Goal: Information Seeking & Learning: Compare options

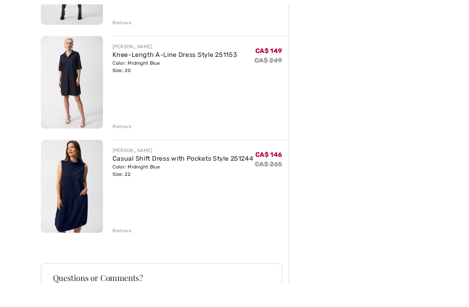
scroll to position [443, 0]
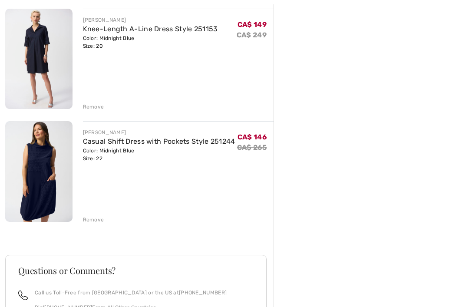
click at [97, 220] on div "Remove" at bounding box center [93, 220] width 21 height 8
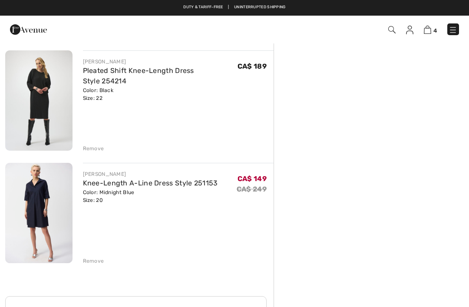
scroll to position [289, 0]
click at [50, 210] on img at bounding box center [38, 213] width 67 height 100
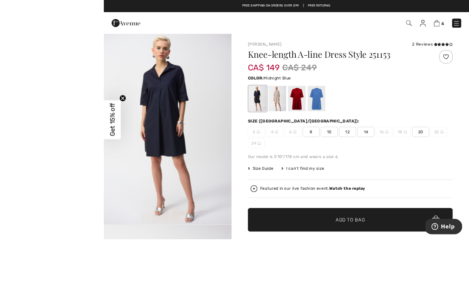
scroll to position [30, 0]
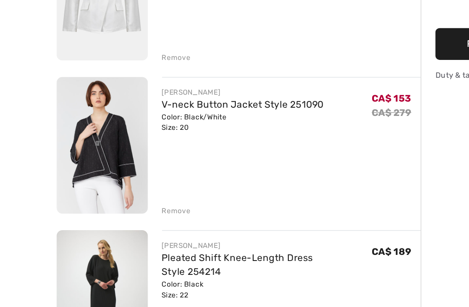
scroll to position [110, 0]
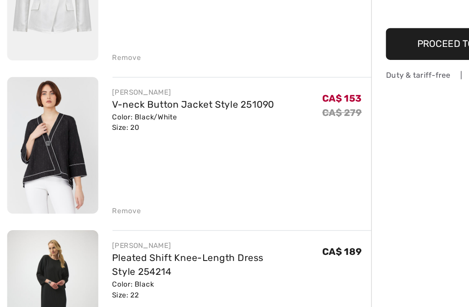
click at [93, 211] on div "Remove" at bounding box center [93, 215] width 21 height 8
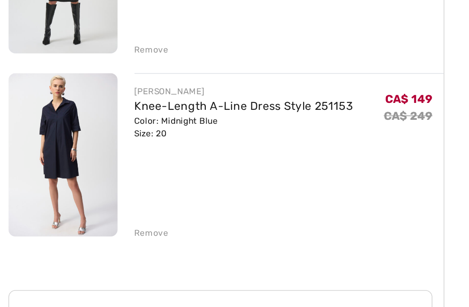
scroll to position [194, 0]
click at [44, 145] on img at bounding box center [38, 195] width 67 height 100
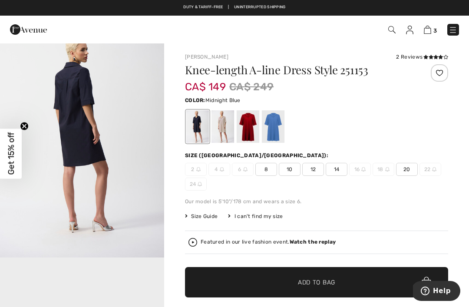
click at [431, 30] on img at bounding box center [427, 30] width 7 height 8
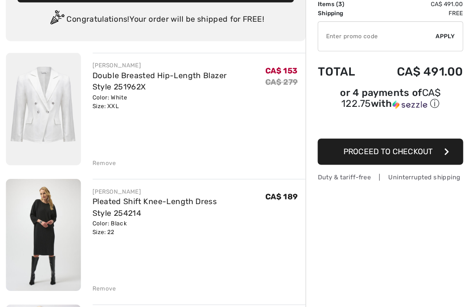
scroll to position [60, 0]
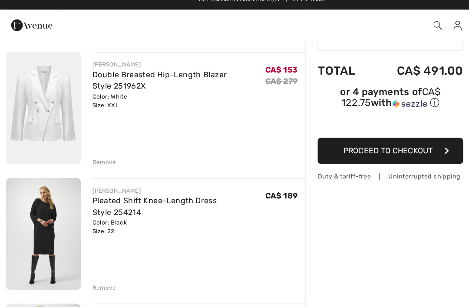
click at [46, 195] on img at bounding box center [38, 216] width 67 height 100
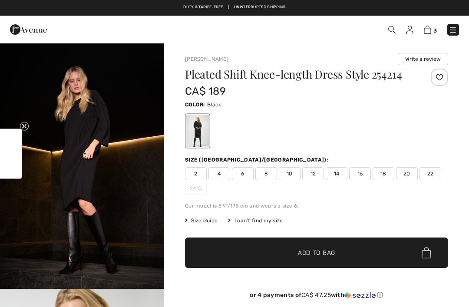
checkbox input "true"
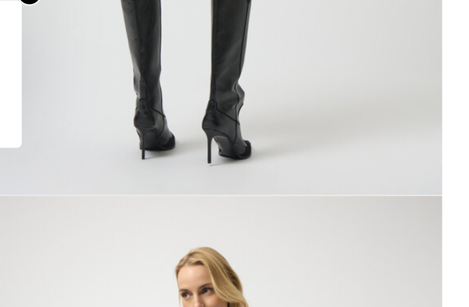
scroll to position [818, 0]
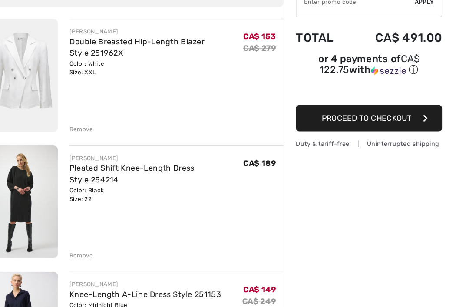
scroll to position [88, 0]
click at [29, 165] on img at bounding box center [38, 188] width 67 height 100
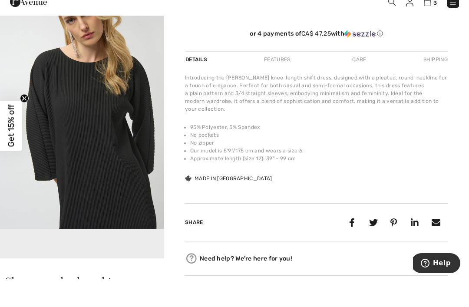
scroll to position [261, 0]
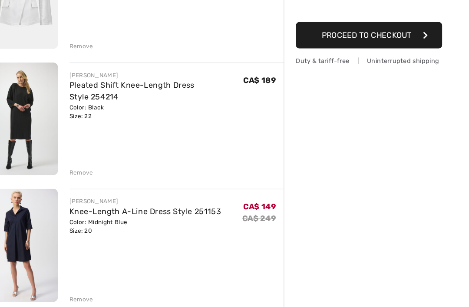
scroll to position [162, 0]
click at [22, 214] on img at bounding box center [38, 227] width 67 height 100
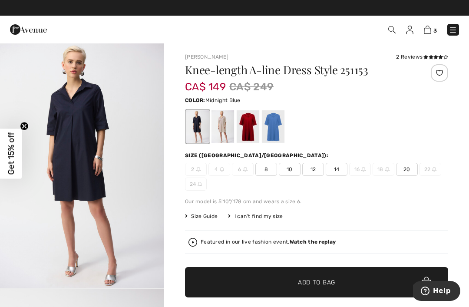
click at [93, 155] on img "1 / 5" at bounding box center [82, 166] width 164 height 246
click at [427, 26] on img at bounding box center [427, 30] width 7 height 8
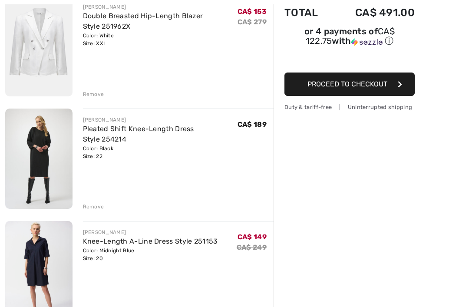
scroll to position [124, 0]
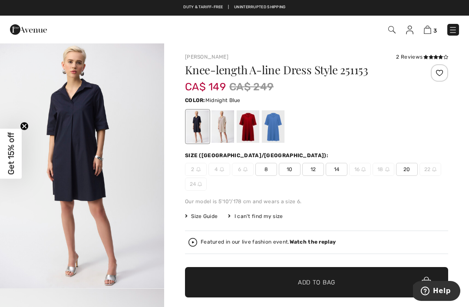
click at [427, 30] on img at bounding box center [427, 30] width 7 height 8
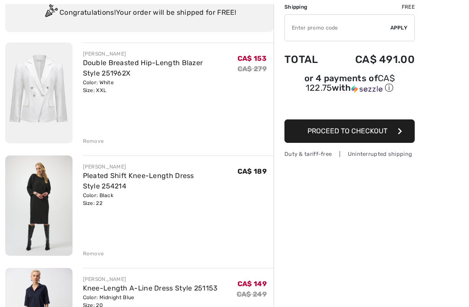
scroll to position [71, 0]
click at [96, 253] on div "Remove" at bounding box center [93, 254] width 21 height 8
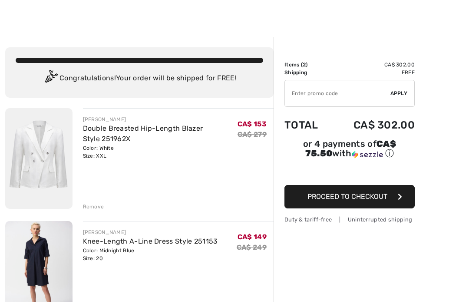
scroll to position [0, 0]
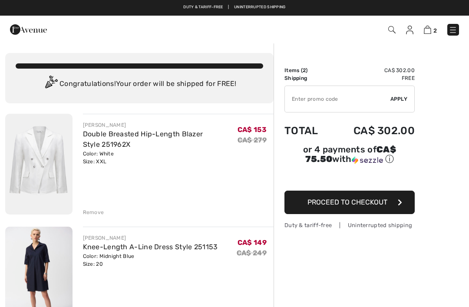
click at [24, 30] on img at bounding box center [28, 29] width 37 height 17
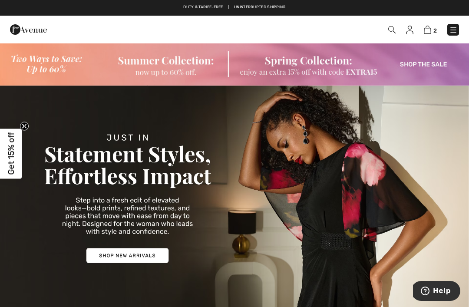
click at [386, 30] on span "2" at bounding box center [330, 30] width 256 height 12
click at [391, 33] on img at bounding box center [391, 29] width 7 height 7
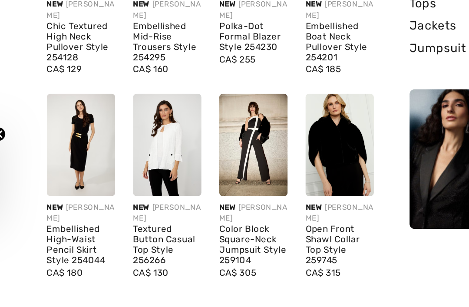
scroll to position [92, 0]
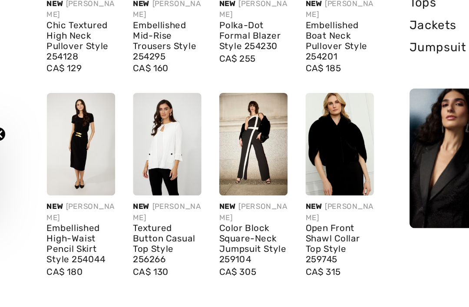
click at [204, 102] on img at bounding box center [224, 132] width 40 height 60
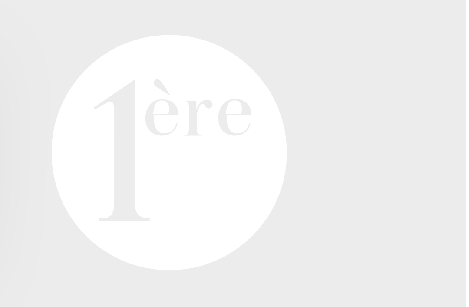
scroll to position [27, 0]
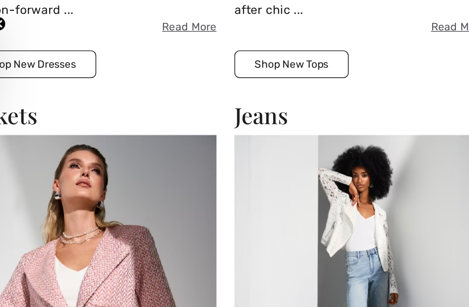
scroll to position [818, 0]
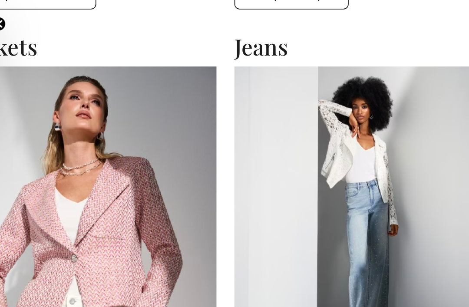
click at [64, 151] on img at bounding box center [78, 240] width 146 height 178
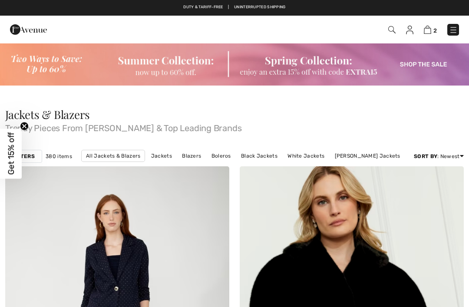
checkbox input "true"
click at [417, 194] on link "Newest" at bounding box center [429, 192] width 56 height 13
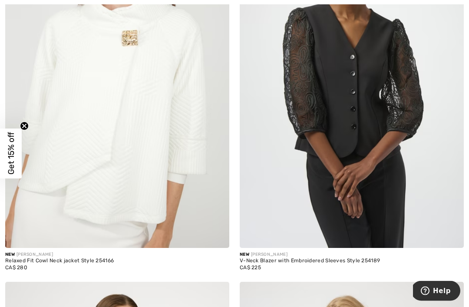
scroll to position [983, 0]
click at [128, 124] on img at bounding box center [117, 79] width 224 height 336
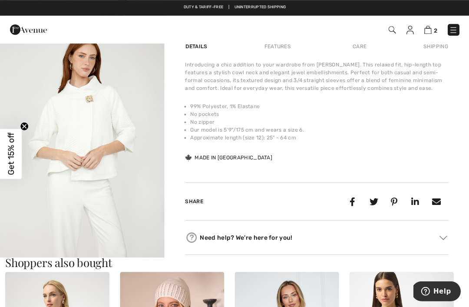
scroll to position [260, 0]
click at [100, 132] on img "2 / 4" at bounding box center [82, 152] width 164 height 246
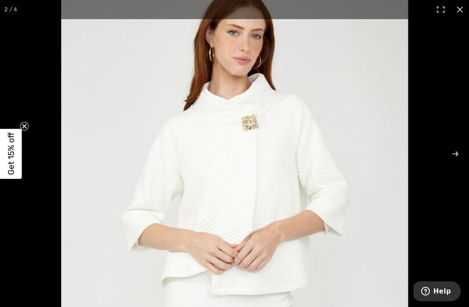
click at [26, 130] on circle "Close teaser" at bounding box center [24, 126] width 8 height 8
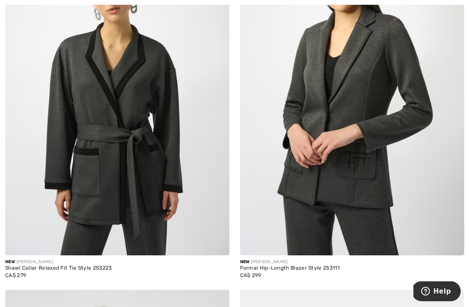
scroll to position [1718, 0]
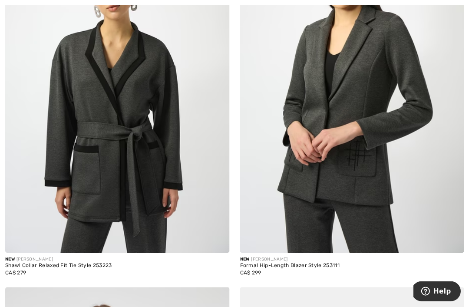
click at [346, 106] on img at bounding box center [352, 85] width 224 height 336
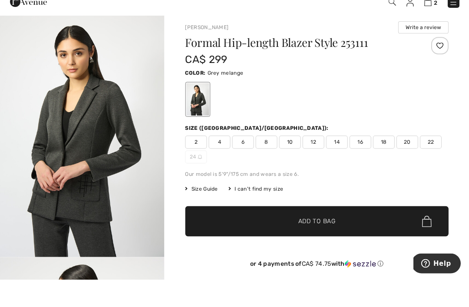
scroll to position [32, 0]
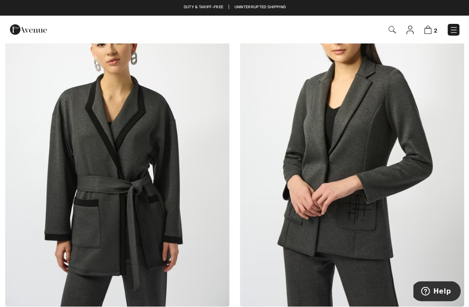
scroll to position [1664, 0]
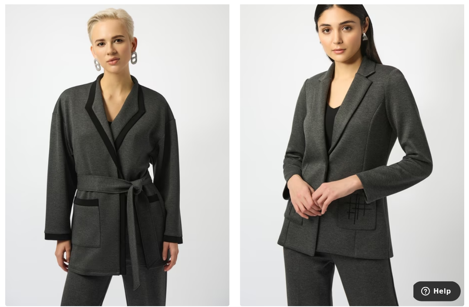
click at [155, 191] on img at bounding box center [117, 138] width 224 height 336
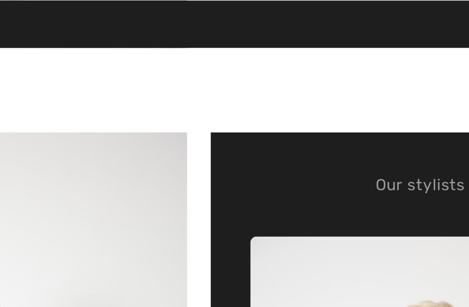
scroll to position [289, 0]
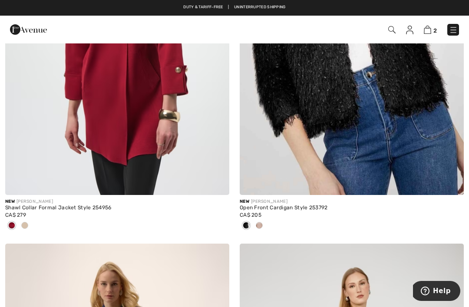
scroll to position [6416, 0]
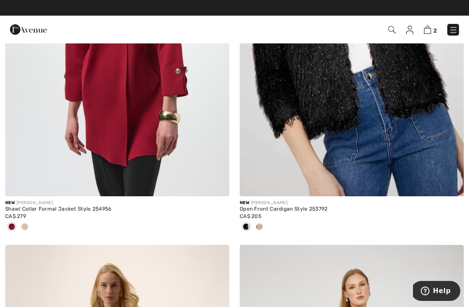
click at [29, 222] on div at bounding box center [24, 227] width 13 height 14
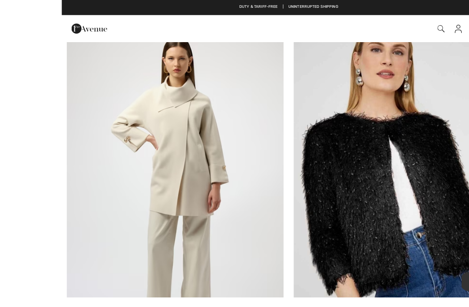
scroll to position [6252, 0]
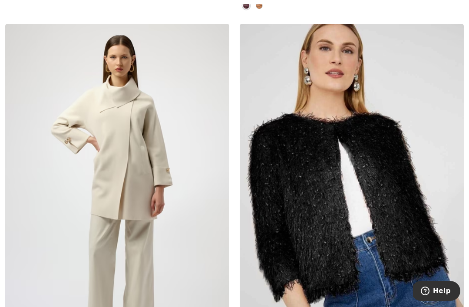
click at [159, 140] on img at bounding box center [117, 192] width 224 height 336
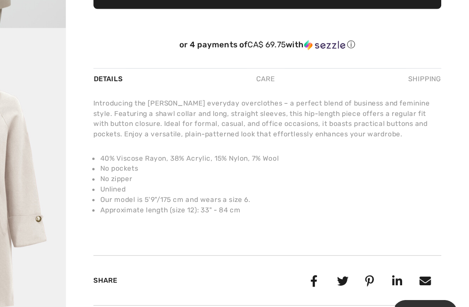
scroll to position [193, 0]
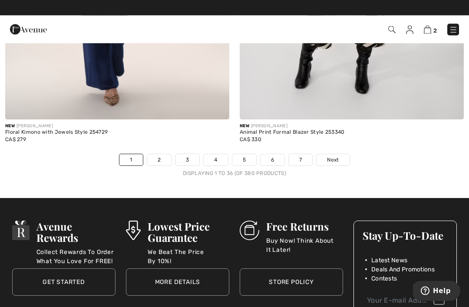
scroll to position [6877, 0]
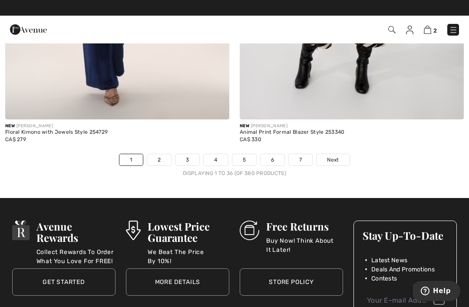
click at [161, 154] on link "2" at bounding box center [159, 159] width 24 height 11
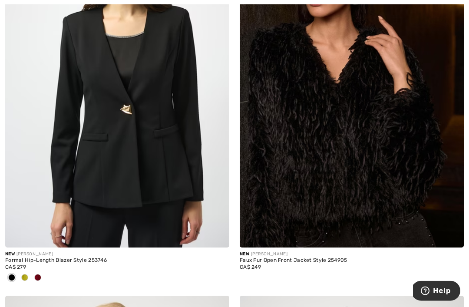
scroll to position [3305, 0]
click at [41, 274] on span at bounding box center [37, 277] width 7 height 7
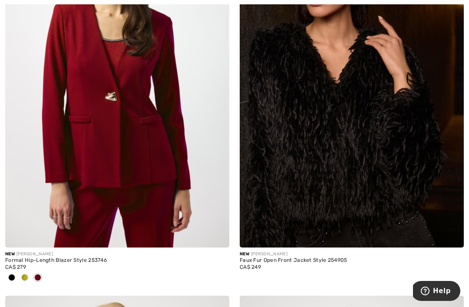
click at [22, 274] on span at bounding box center [24, 277] width 7 height 7
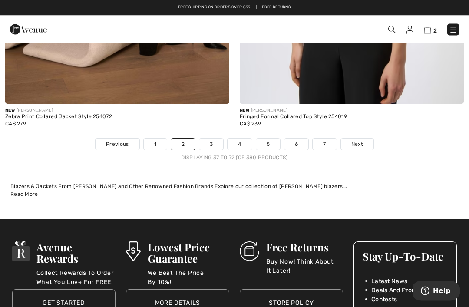
scroll to position [6945, 0]
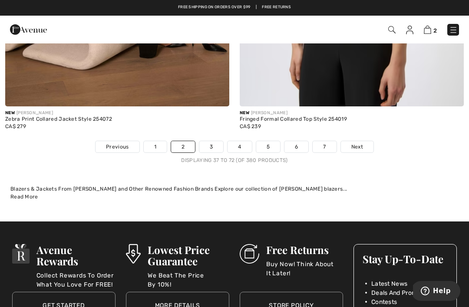
click at [210, 141] on link "3" at bounding box center [211, 146] width 24 height 11
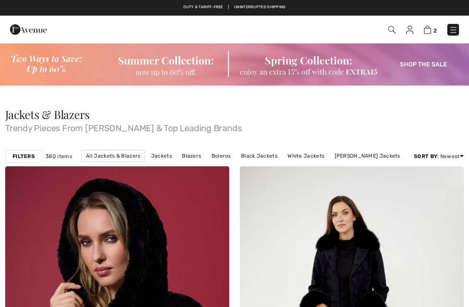
checkbox input "true"
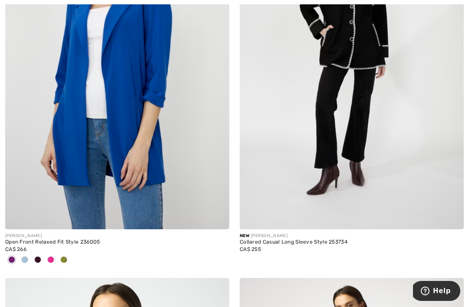
scroll to position [1397, 0]
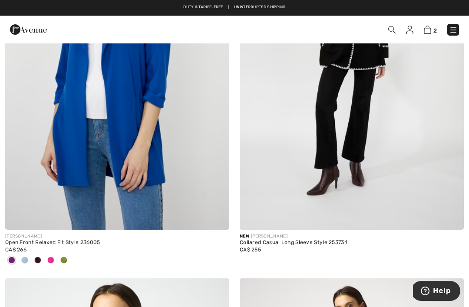
click at [127, 143] on img at bounding box center [117, 62] width 224 height 336
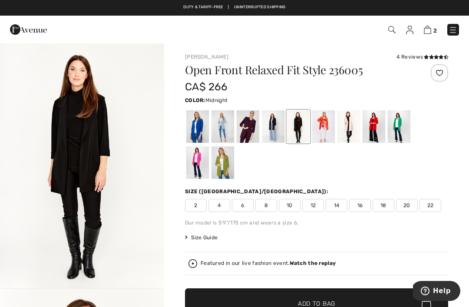
click at [276, 130] on div at bounding box center [273, 126] width 23 height 33
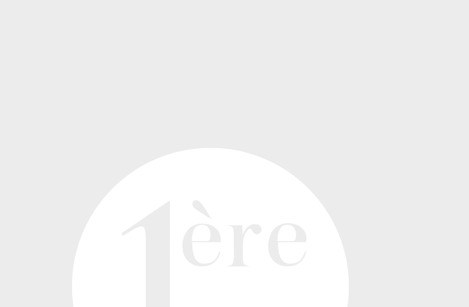
scroll to position [506, 0]
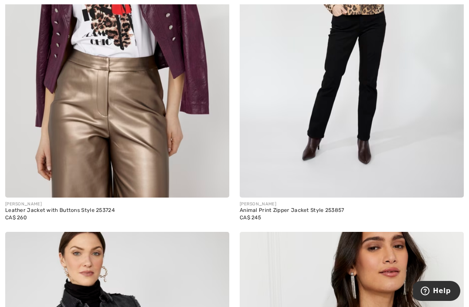
scroll to position [3061, 0]
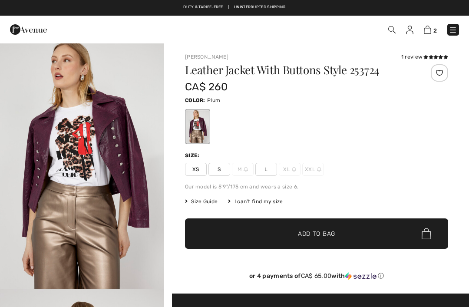
checkbox input "true"
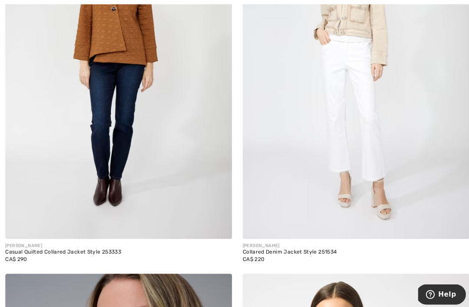
scroll to position [5334, 0]
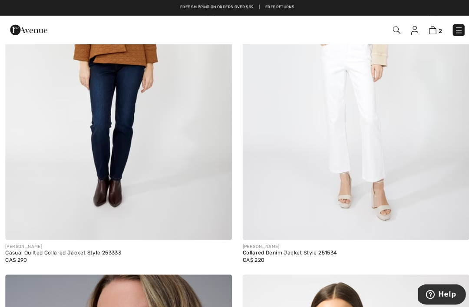
click at [137, 94] on img at bounding box center [117, 69] width 224 height 336
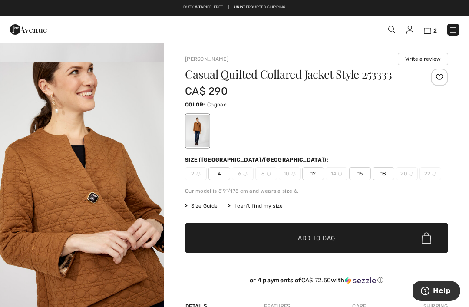
scroll to position [230, 0]
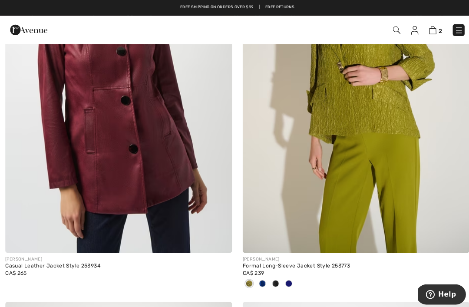
scroll to position [6061, 0]
click at [355, 122] on img at bounding box center [352, 82] width 224 height 336
click at [358, 91] on img at bounding box center [352, 82] width 224 height 336
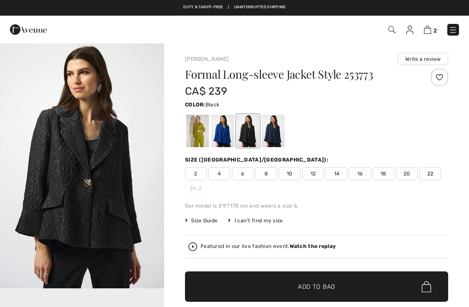
checkbox input "true"
click at [201, 132] on div at bounding box center [197, 131] width 23 height 33
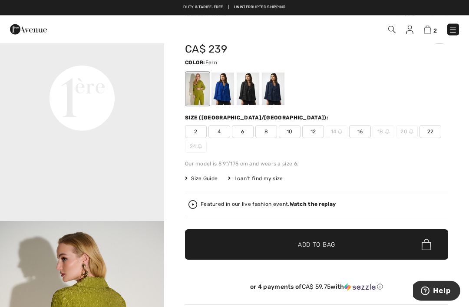
scroll to position [42, 0]
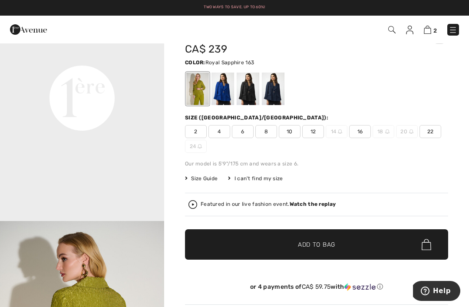
click at [221, 88] on div at bounding box center [222, 88] width 23 height 33
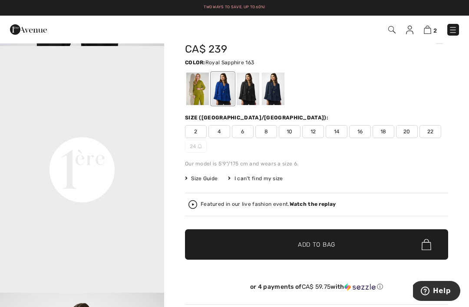
scroll to position [446, 0]
click at [248, 89] on div at bounding box center [248, 88] width 23 height 33
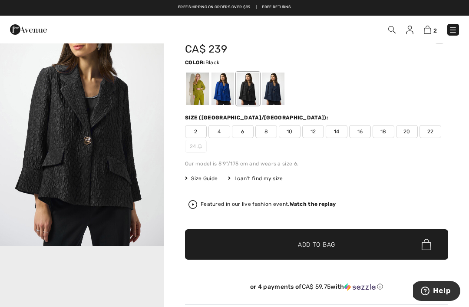
scroll to position [0, 0]
click at [275, 94] on div at bounding box center [273, 88] width 23 height 33
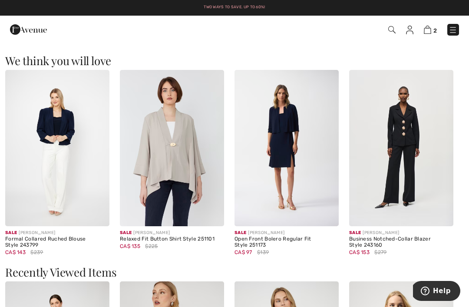
scroll to position [743, 0]
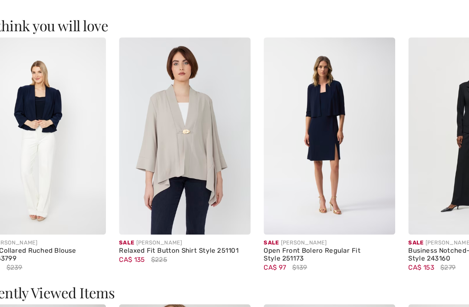
click at [155, 118] on img at bounding box center [172, 142] width 104 height 156
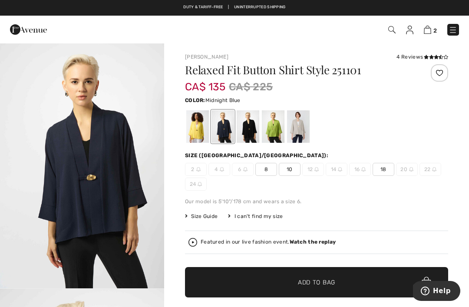
click at [240, 128] on div at bounding box center [248, 126] width 23 height 33
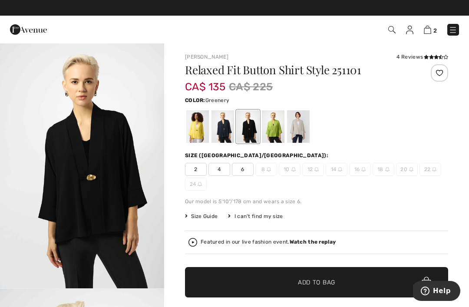
click at [273, 130] on div at bounding box center [273, 126] width 23 height 33
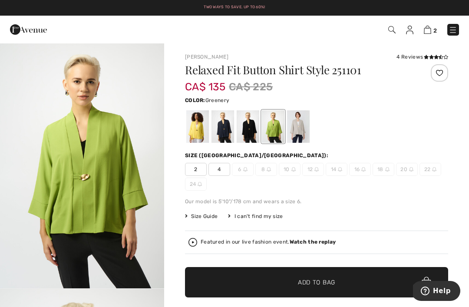
click at [301, 125] on div at bounding box center [298, 126] width 23 height 33
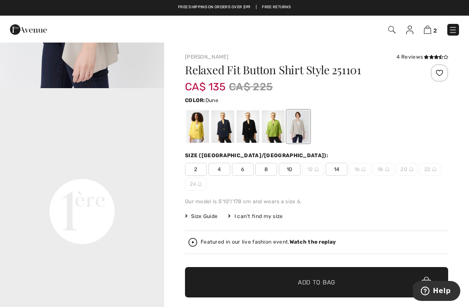
scroll to position [495, 0]
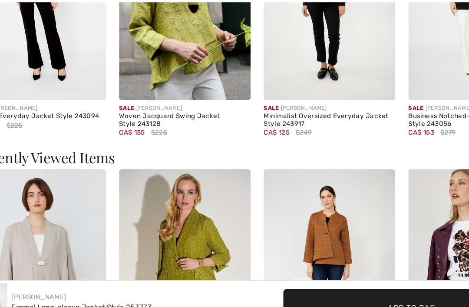
checkbox input "true"
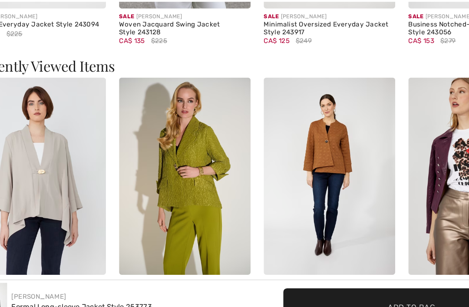
scroll to position [777, 0]
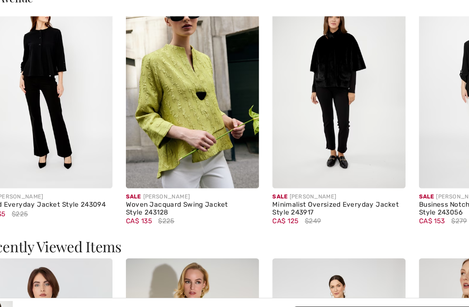
click at [157, 188] on div "Woven Jacquard Swing Jacket Style 243128" at bounding box center [172, 194] width 104 height 12
click at [171, 114] on img at bounding box center [172, 100] width 104 height 156
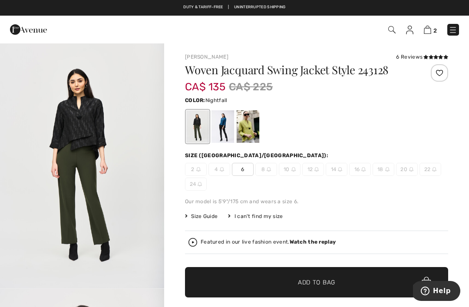
click at [230, 126] on div at bounding box center [222, 126] width 23 height 33
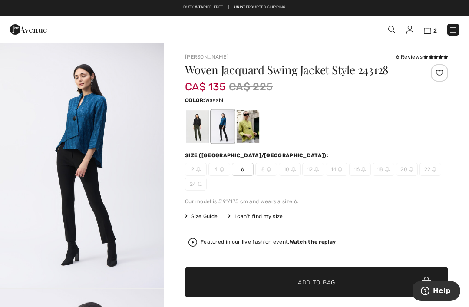
click at [253, 128] on div at bounding box center [248, 126] width 23 height 33
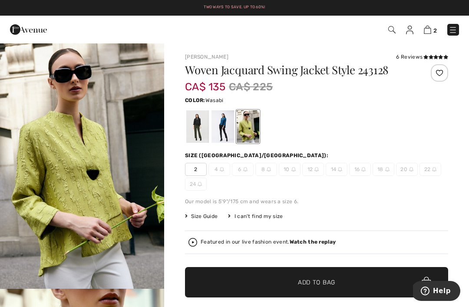
click at [203, 127] on div at bounding box center [197, 126] width 23 height 33
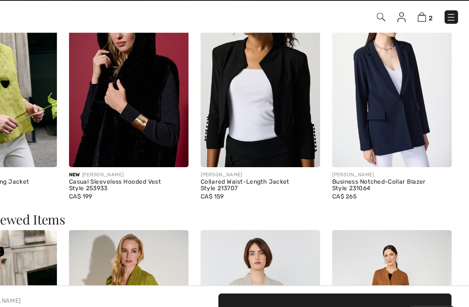
click at [349, 88] on img at bounding box center [401, 82] width 104 height 156
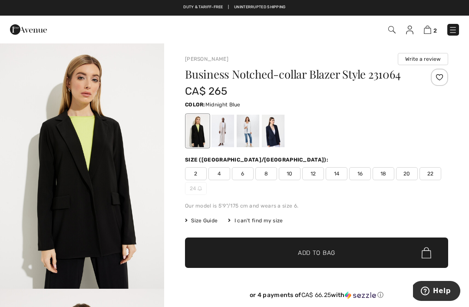
click at [268, 133] on div at bounding box center [273, 131] width 23 height 33
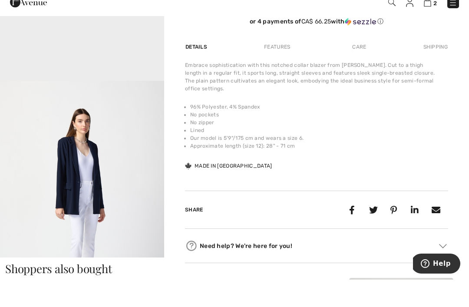
scroll to position [274, 0]
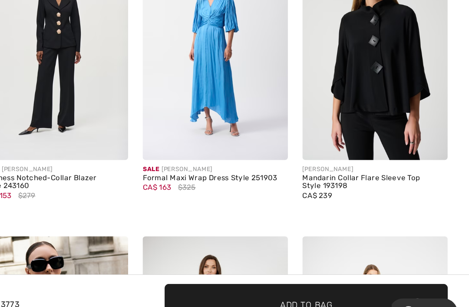
scroll to position [571, 0]
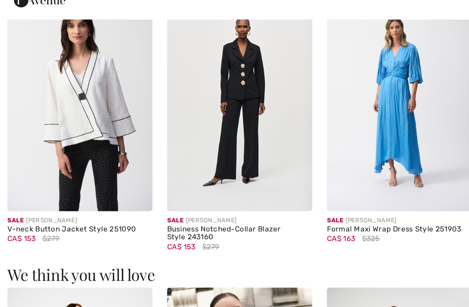
click at [174, 90] on img at bounding box center [172, 103] width 104 height 156
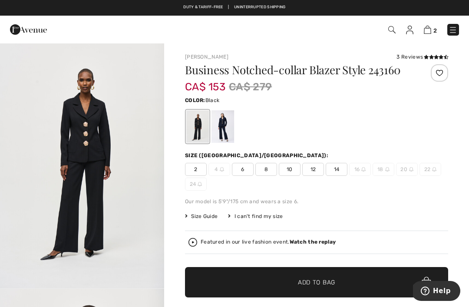
click at [228, 130] on div at bounding box center [222, 126] width 23 height 33
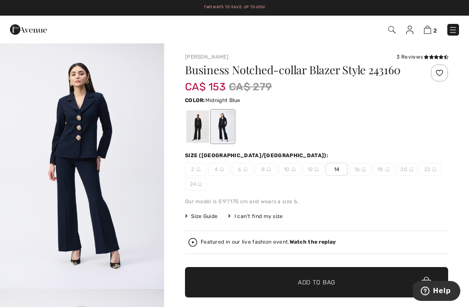
click at [191, 120] on div at bounding box center [197, 126] width 23 height 33
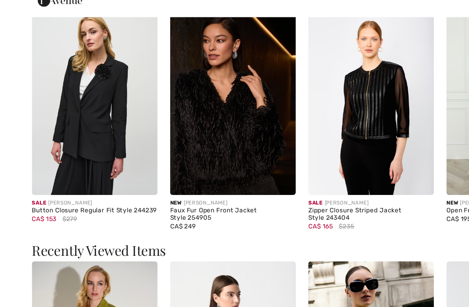
scroll to position [1038, 0]
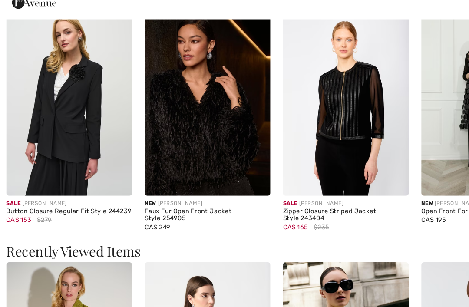
click at [74, 200] on div "Button Closure Regular Fit Style 244239" at bounding box center [57, 203] width 104 height 6
click at [66, 200] on div "Button Closure Regular Fit Style 244239" at bounding box center [57, 203] width 104 height 6
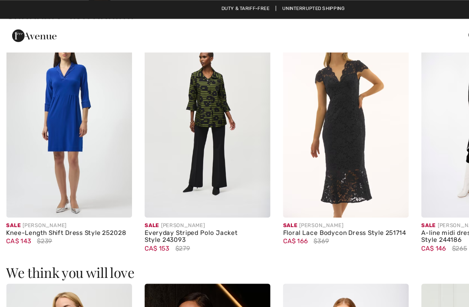
scroll to position [836, 0]
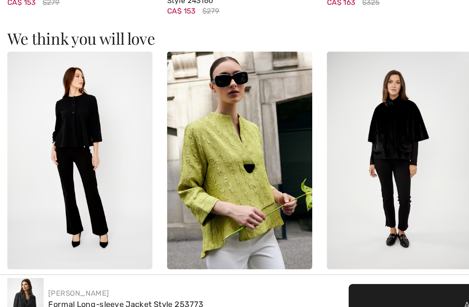
scroll to position [701, 0]
click at [284, 103] on img at bounding box center [286, 181] width 104 height 156
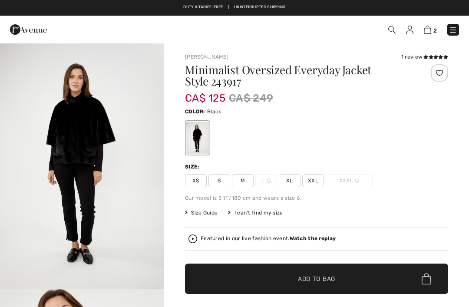
checkbox input "true"
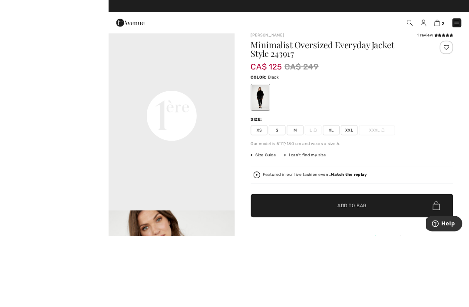
scroll to position [52, 0]
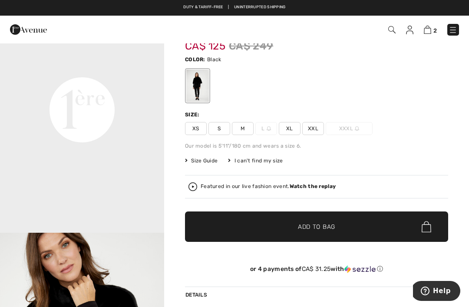
click at [197, 90] on div at bounding box center [197, 85] width 23 height 33
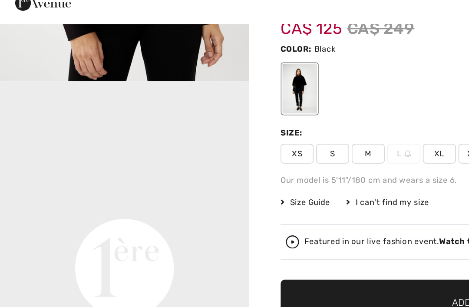
scroll to position [441, 0]
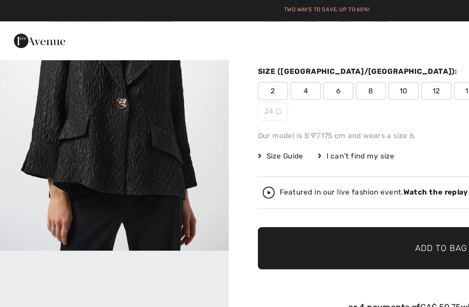
scroll to position [105, 0]
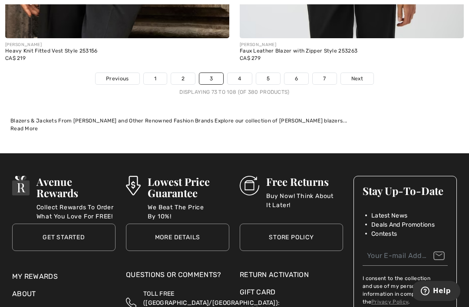
scroll to position [7044, 0]
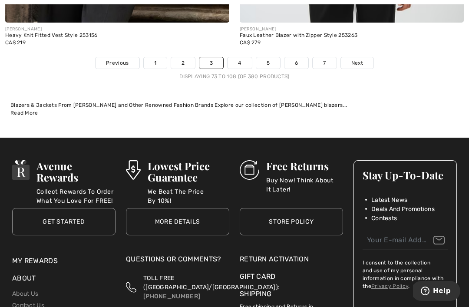
click at [240, 57] on link "4" at bounding box center [239, 62] width 24 height 11
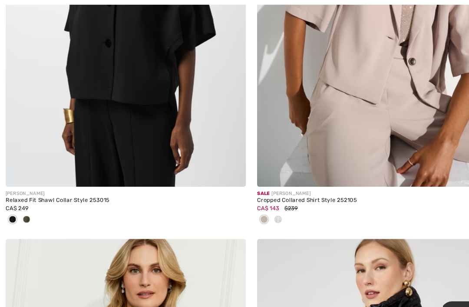
scroll to position [713, 0]
click at [75, 184] on div "Relaxed Fit Shawl Collar Style 253015" at bounding box center [117, 187] width 224 height 6
click at [60, 179] on div "[PERSON_NAME]" at bounding box center [117, 181] width 224 height 7
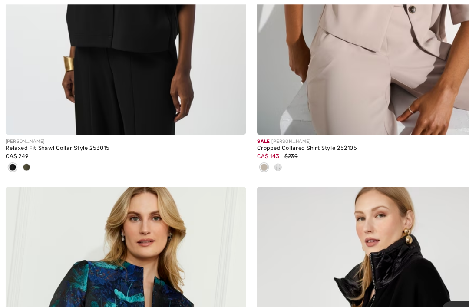
scroll to position [762, 0]
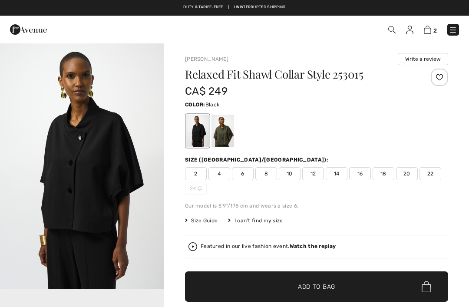
checkbox input "true"
click at [224, 125] on div at bounding box center [222, 131] width 23 height 33
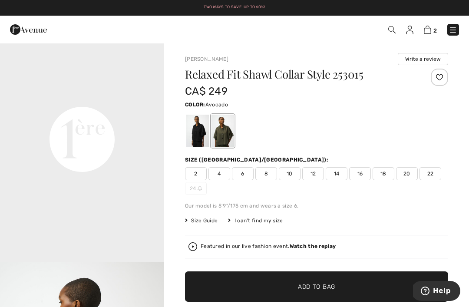
scroll to position [520, 0]
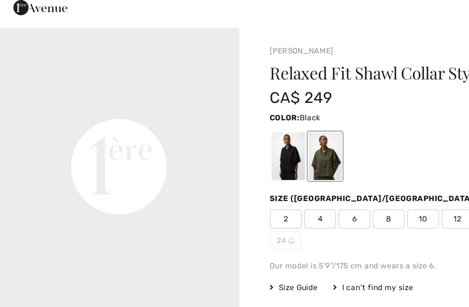
click at [196, 115] on div at bounding box center [197, 131] width 23 height 33
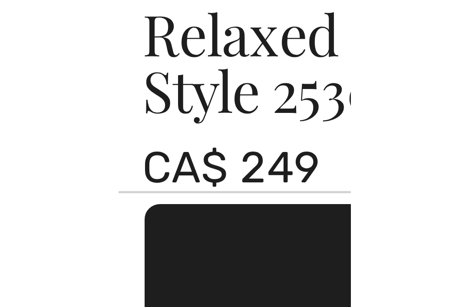
scroll to position [0, 0]
